Goal: Information Seeking & Learning: Learn about a topic

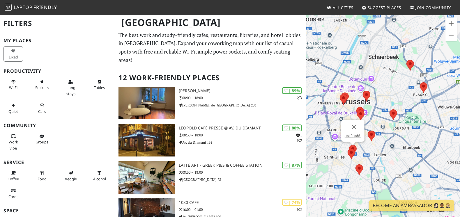
click at [353, 146] on img at bounding box center [353, 150] width 8 height 11
click at [353, 134] on link "JAT’ Café." at bounding box center [352, 136] width 16 height 4
click at [352, 152] on img at bounding box center [351, 154] width 8 height 11
click at [353, 140] on link "Jackie" at bounding box center [351, 140] width 28 height 4
click at [367, 141] on div "Jackie" at bounding box center [382, 123] width 153 height 217
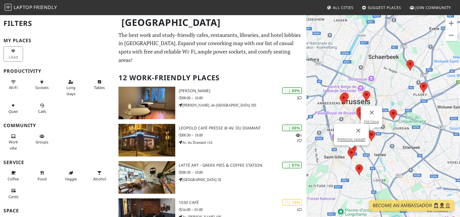
click at [371, 134] on img at bounding box center [371, 136] width 8 height 11
click at [368, 120] on link "Frit Cocq" at bounding box center [371, 122] width 15 height 4
click at [358, 168] on img at bounding box center [359, 169] width 8 height 11
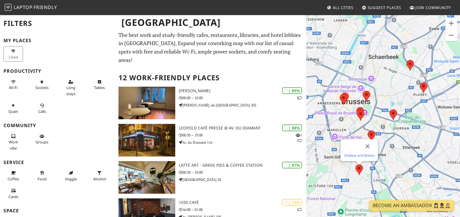
click at [364, 153] on link "Shakes and Brews" at bounding box center [359, 155] width 31 height 4
click at [393, 112] on img at bounding box center [393, 114] width 8 height 11
click at [391, 101] on link "Living Room" at bounding box center [393, 100] width 20 height 4
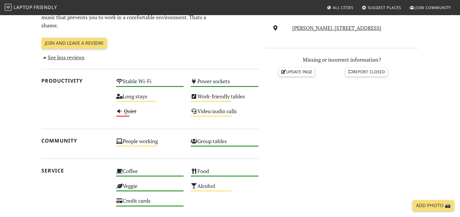
scroll to position [232, 0]
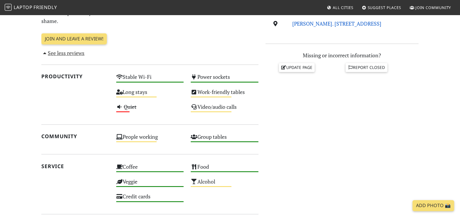
click at [342, 24] on link "[PERSON_NAME]. [STREET_ADDRESS]" at bounding box center [336, 23] width 89 height 7
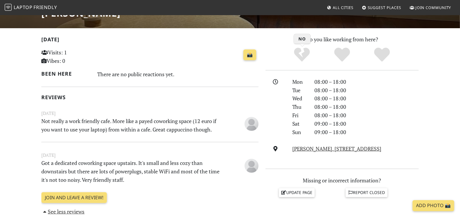
scroll to position [116, 0]
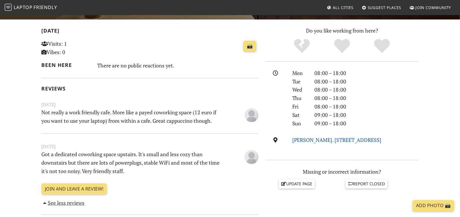
click at [310, 141] on link "Chau. de Charleroi 203, 1060, Brussels" at bounding box center [336, 139] width 89 height 7
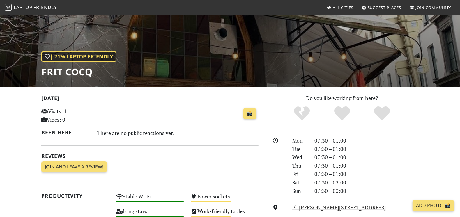
scroll to position [145, 0]
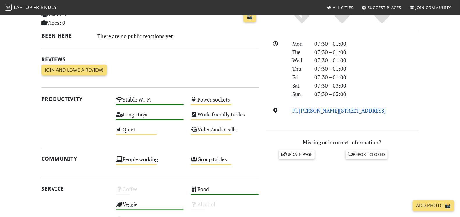
click at [345, 112] on link "Pl. Fernand Cocq 12, 1050, Brussels" at bounding box center [339, 110] width 94 height 7
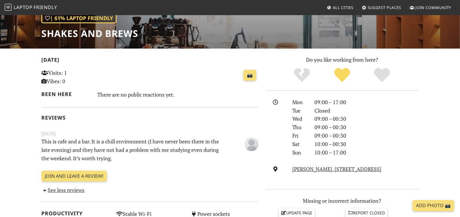
scroll to position [116, 0]
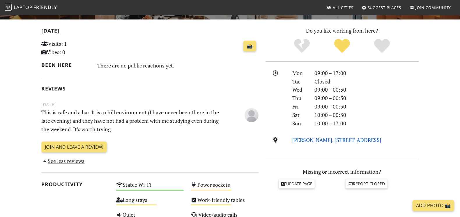
click at [314, 139] on link "Chau. de Waterloo 509, 1050, Brussels" at bounding box center [336, 139] width 89 height 7
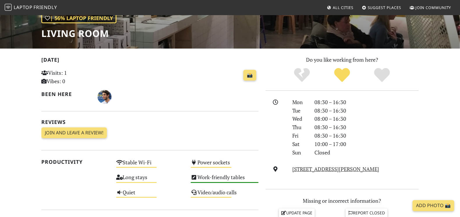
scroll to position [116, 0]
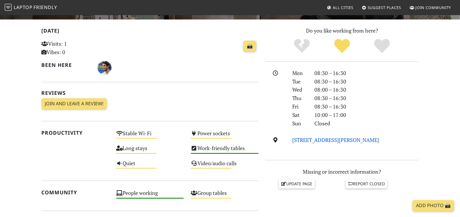
click at [315, 142] on link "[STREET_ADDRESS][PERSON_NAME]" at bounding box center [335, 139] width 87 height 7
